Goal: Task Accomplishment & Management: Complete application form

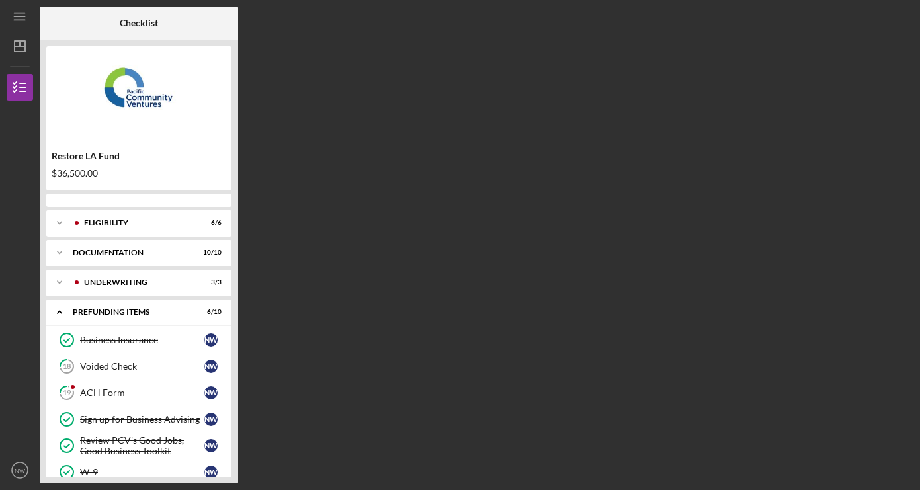
scroll to position [128, 0]
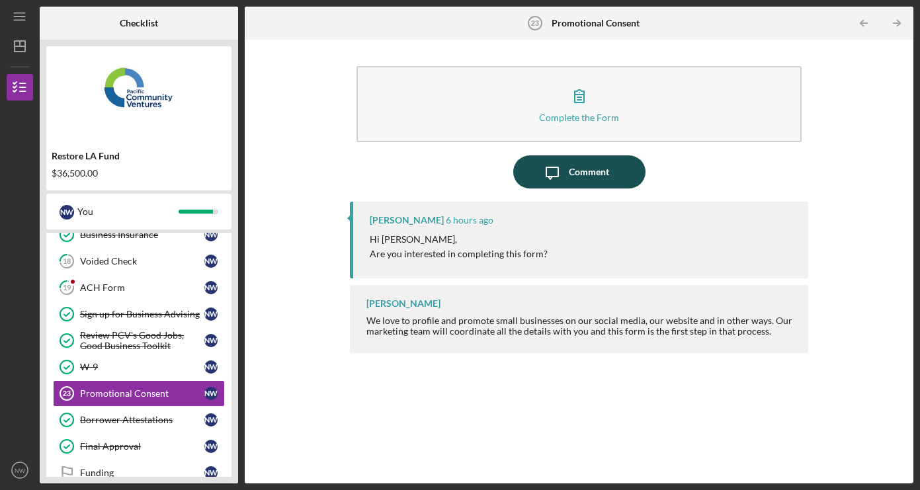
click at [584, 183] on div "Comment" at bounding box center [589, 171] width 40 height 33
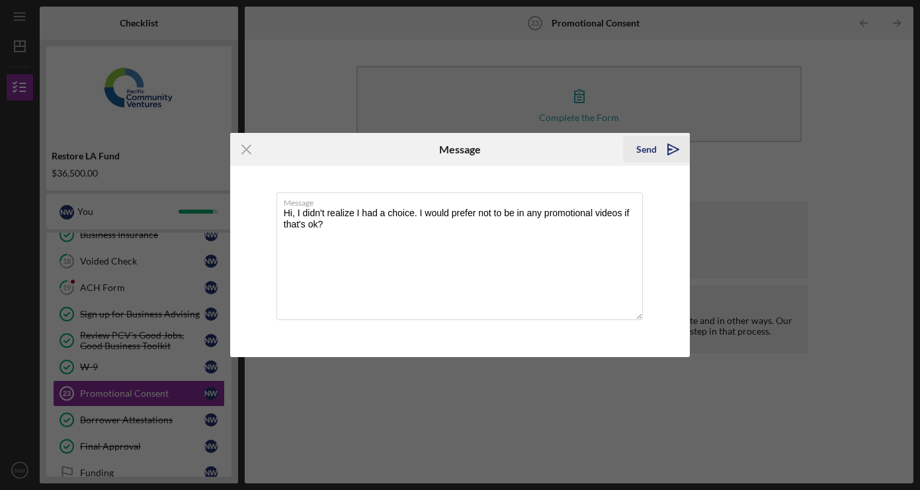
type textarea "Hi, I didn't realize I had a choice. I would prefer not to be in any promotiona…"
click at [653, 150] on div "Send" at bounding box center [646, 149] width 20 height 26
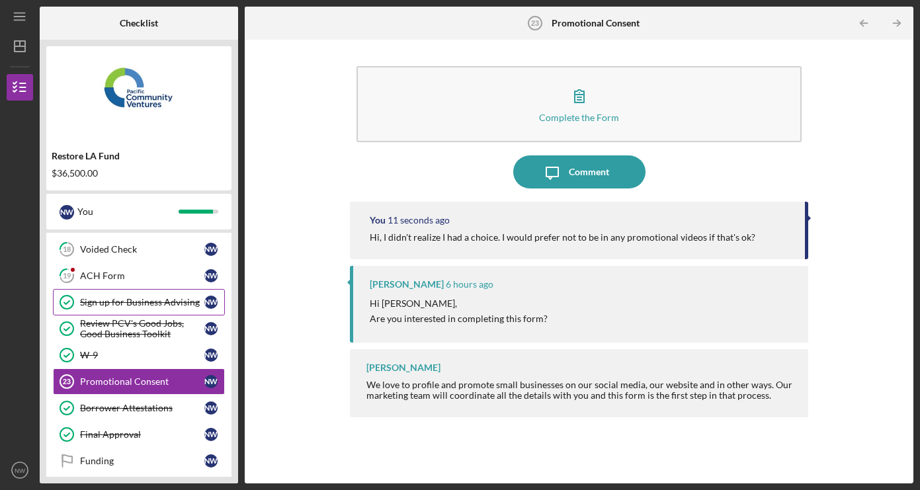
scroll to position [140, 0]
click at [124, 273] on div "ACH Form" at bounding box center [142, 275] width 124 height 11
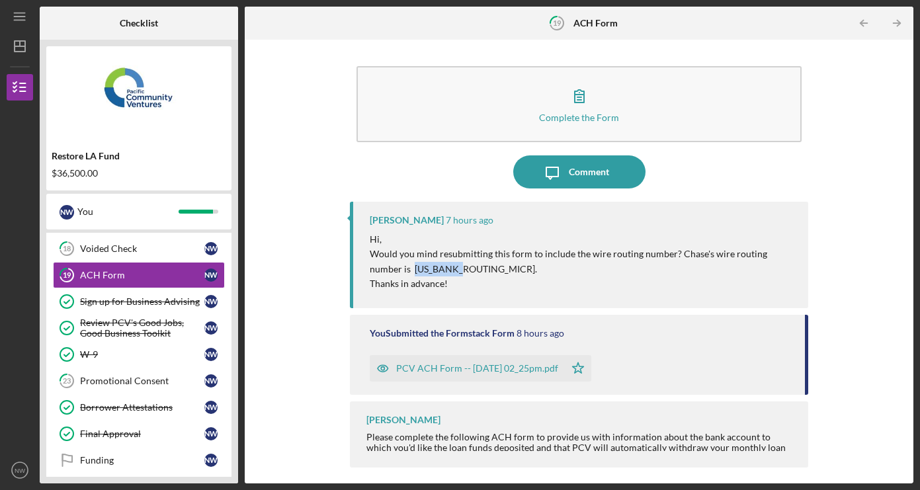
drag, startPoint x: 426, startPoint y: 267, endPoint x: 380, endPoint y: 269, distance: 46.3
click at [380, 269] on p "Would you mind resubmitting this form to include the wire routing number? Chase…" at bounding box center [583, 262] width 426 height 30
copy p "021000021"
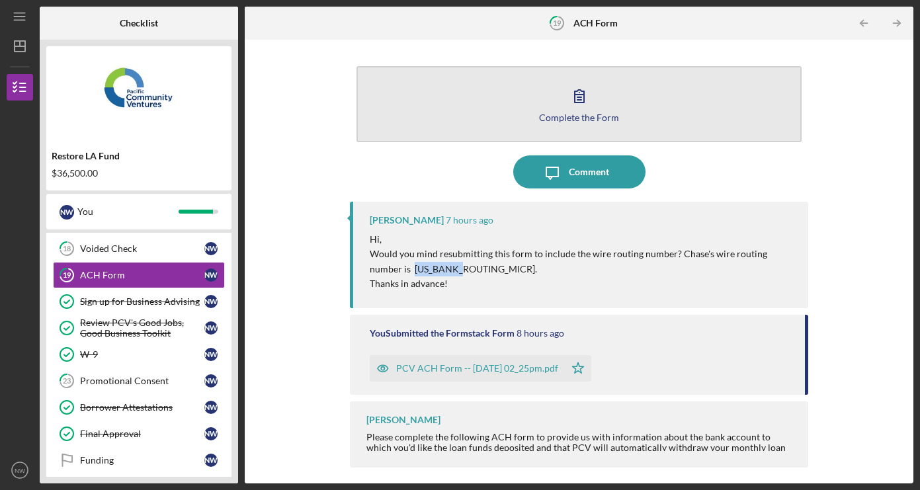
click at [574, 122] on div "Complete the Form" at bounding box center [579, 117] width 80 height 10
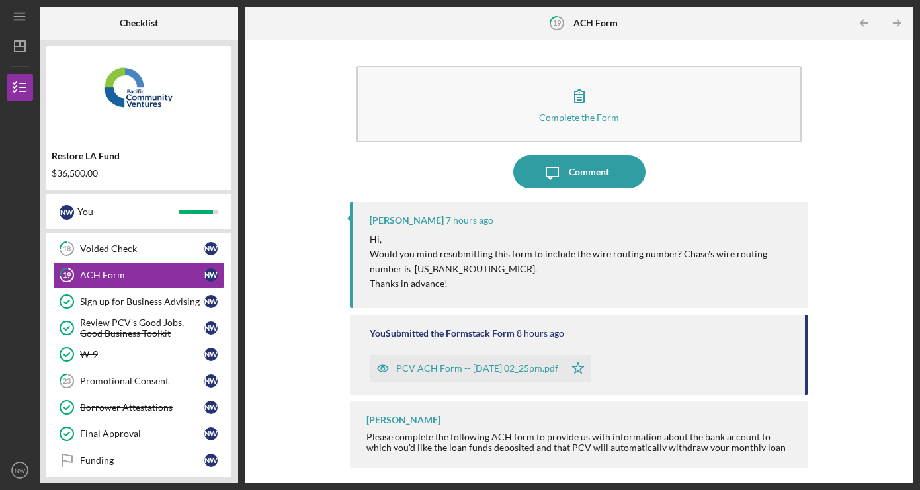
click at [711, 328] on div "You Submitted the Formstack Form 8 hours ago" at bounding box center [581, 333] width 422 height 11
click at [139, 303] on div "Sign up for Business Advising" at bounding box center [142, 301] width 124 height 11
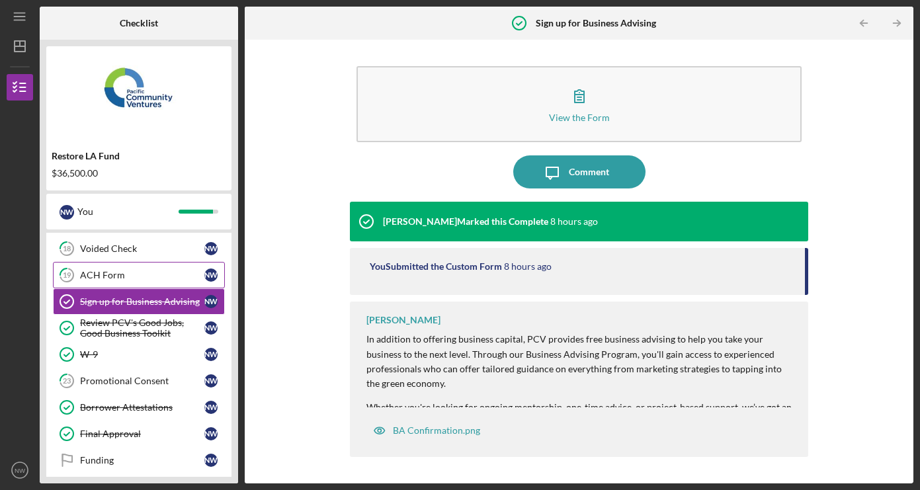
click at [134, 279] on div "ACH Form" at bounding box center [142, 275] width 124 height 11
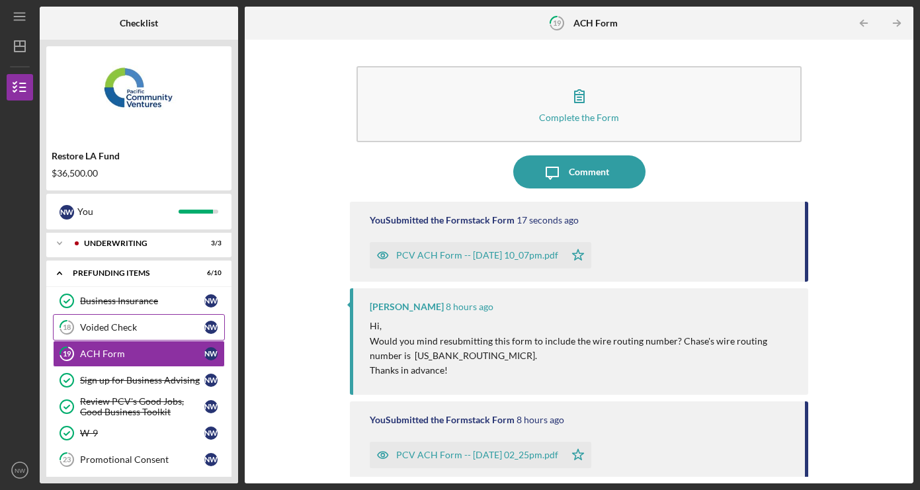
scroll to position [61, 0]
click at [128, 324] on div "Voided Check" at bounding box center [142, 328] width 124 height 11
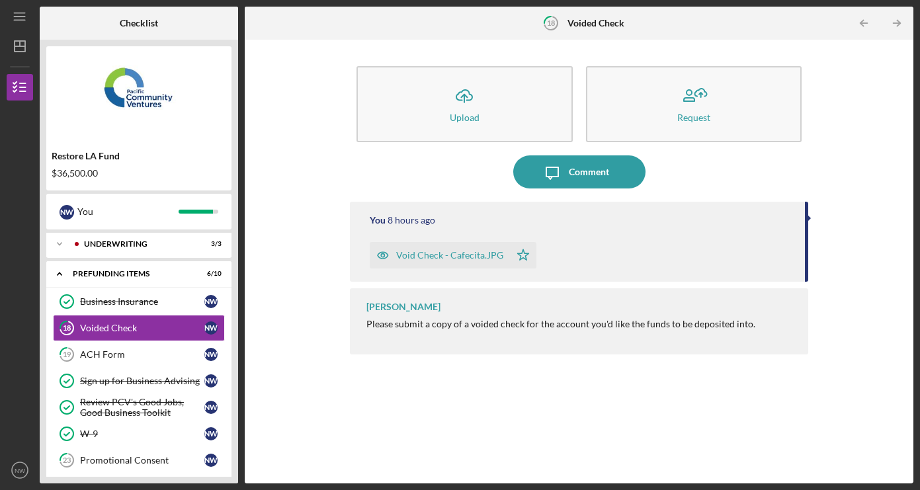
click at [439, 254] on div "Void Check - Cafecita.JPG" at bounding box center [449, 255] width 107 height 11
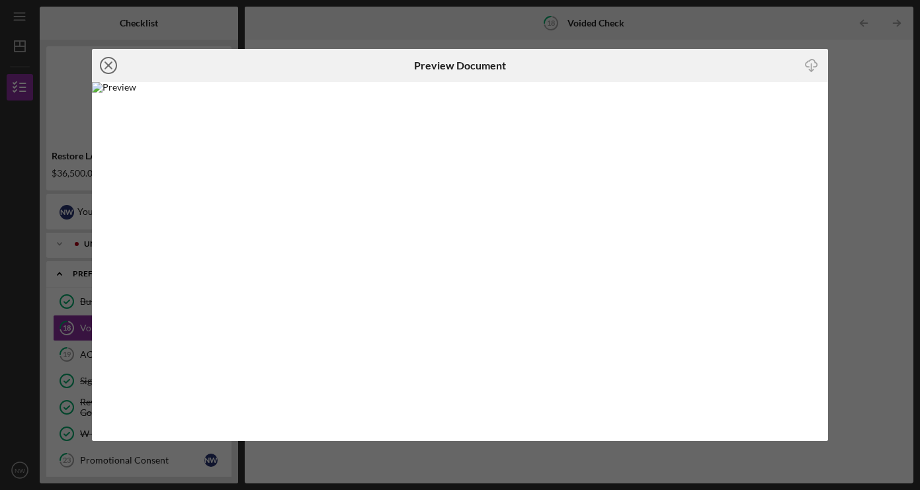
click at [110, 66] on line at bounding box center [108, 65] width 7 height 7
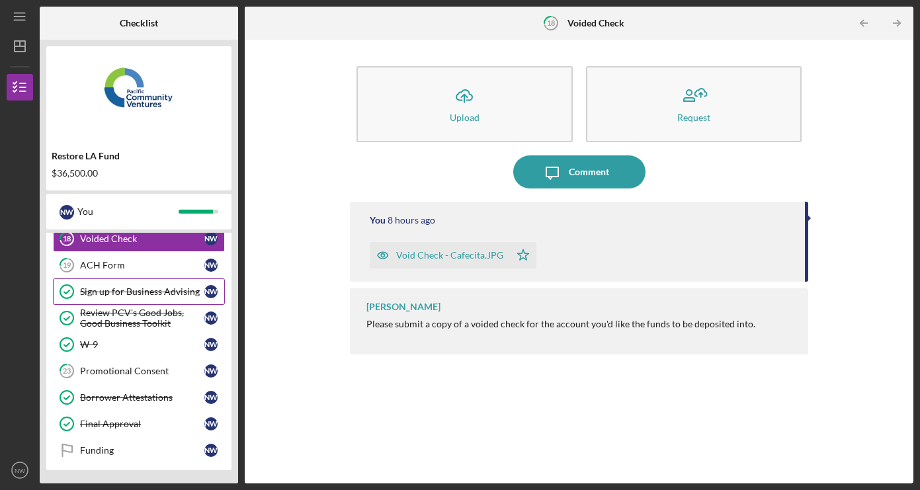
scroll to position [150, 0]
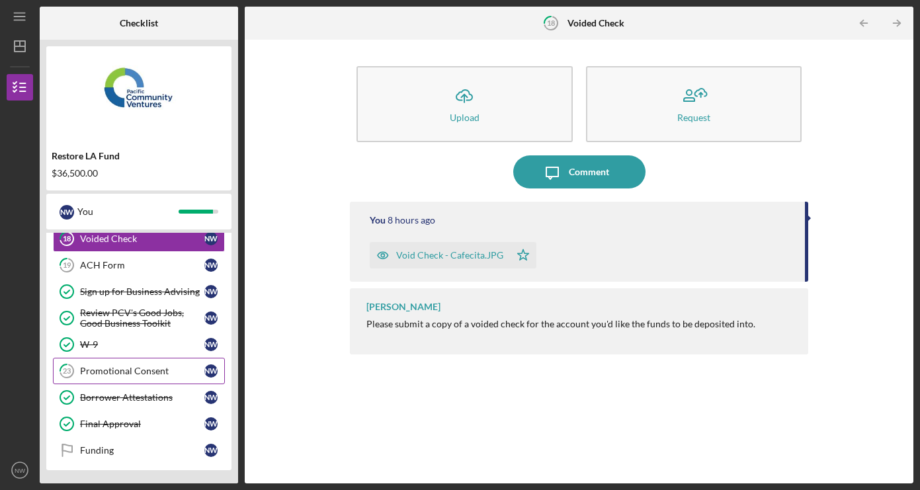
click at [165, 368] on div "Promotional Consent" at bounding box center [142, 371] width 124 height 11
